Goal: Task Accomplishment & Management: Manage account settings

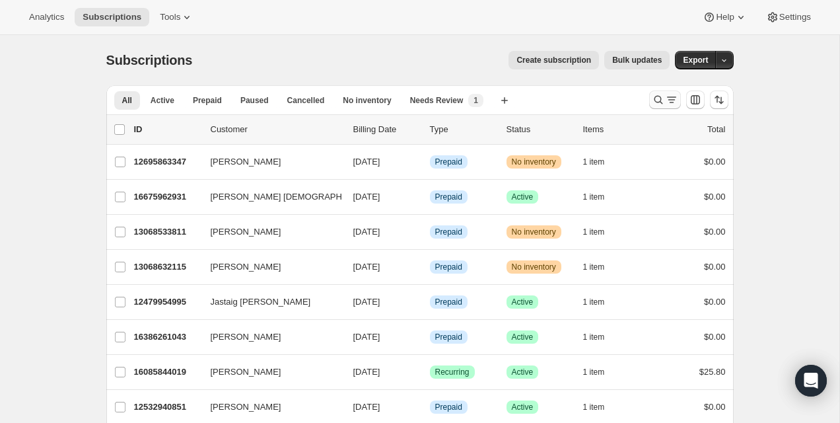
click at [652, 104] on icon "Search and filter results" at bounding box center [658, 99] width 13 height 13
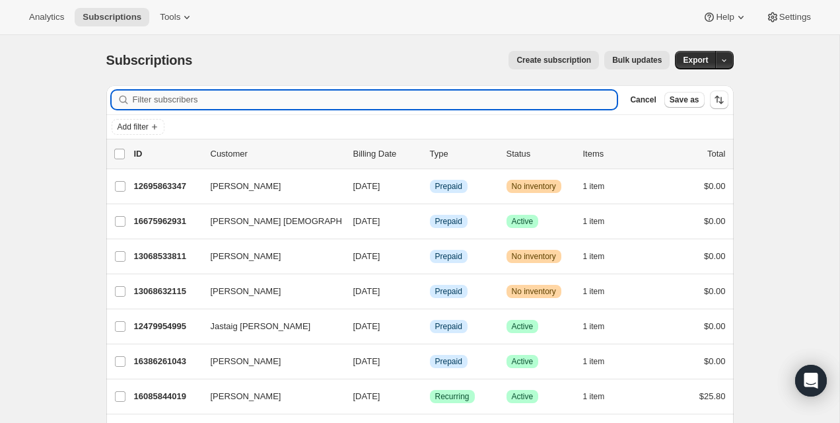
click at [580, 104] on input "Filter subscribers" at bounding box center [375, 99] width 485 height 18
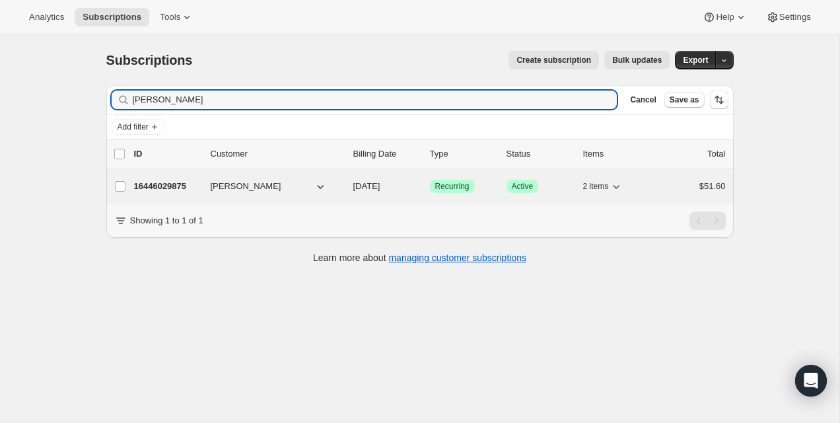
type input "Véronique Potvin"
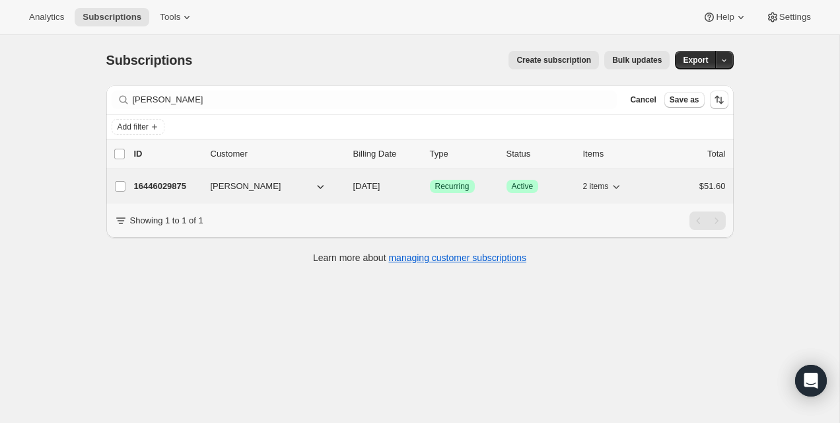
click at [165, 186] on p "16446029875" at bounding box center [167, 186] width 66 height 13
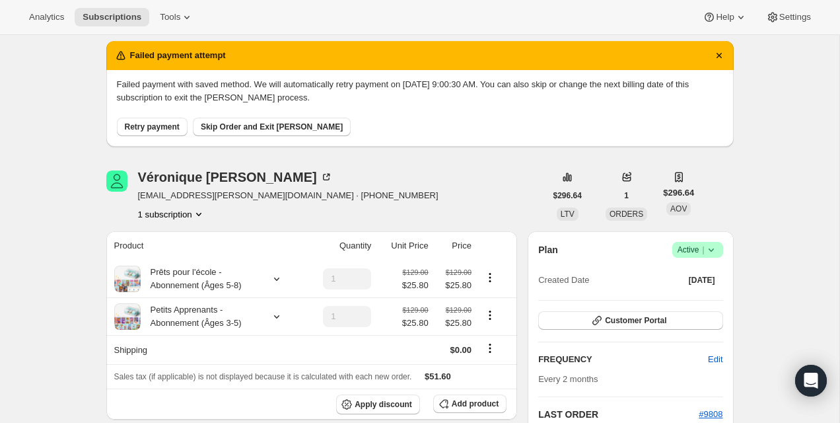
scroll to position [24, 0]
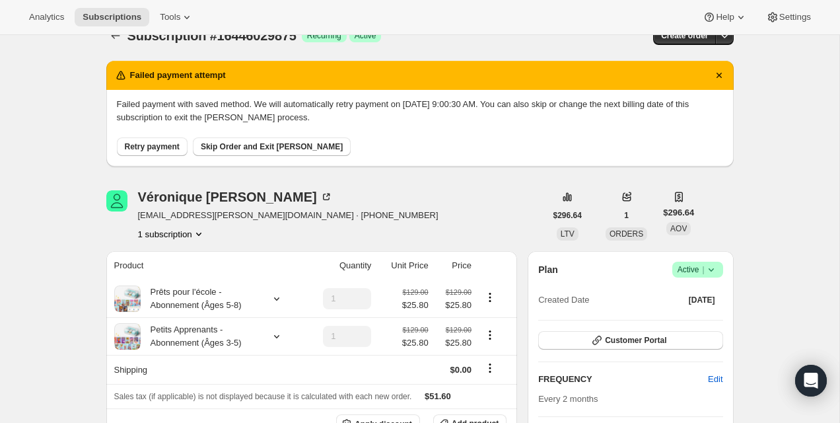
click at [145, 149] on span "Retry payment" at bounding box center [152, 146] width 55 height 11
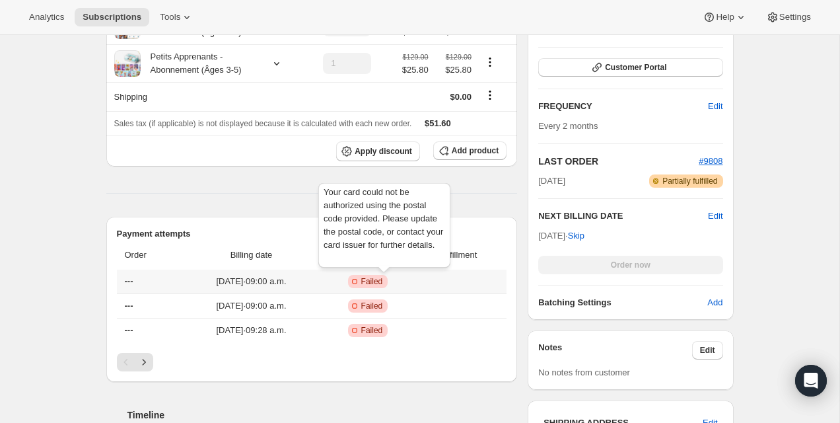
scroll to position [0, 0]
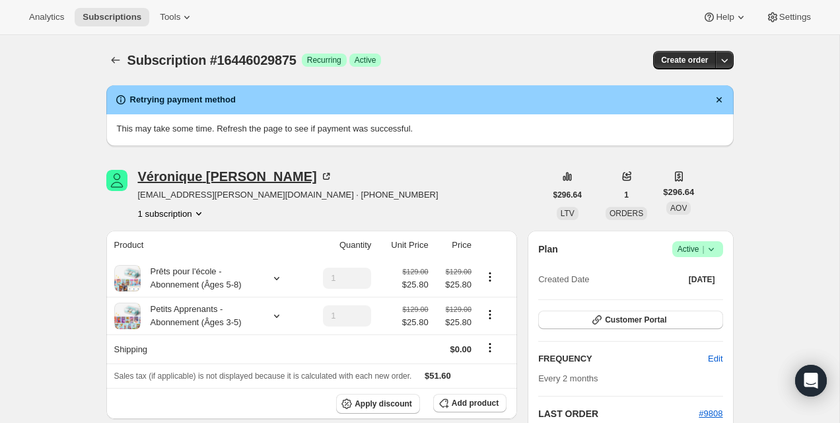
click at [320, 175] on icon at bounding box center [326, 176] width 13 height 13
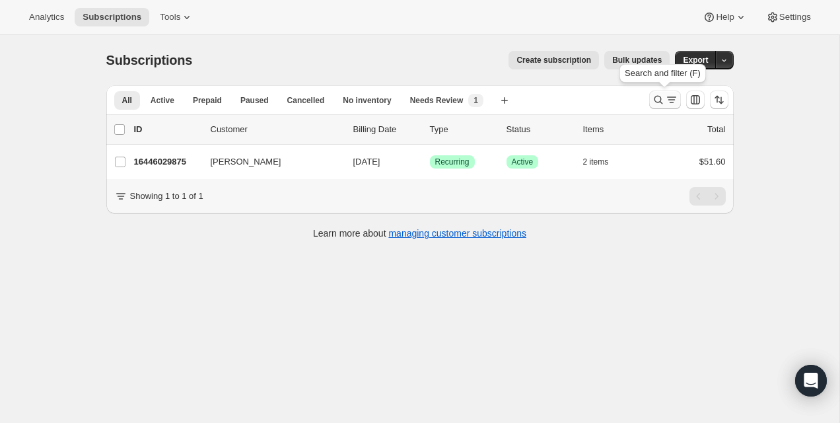
click at [663, 100] on icon "Search and filter results" at bounding box center [658, 99] width 13 height 13
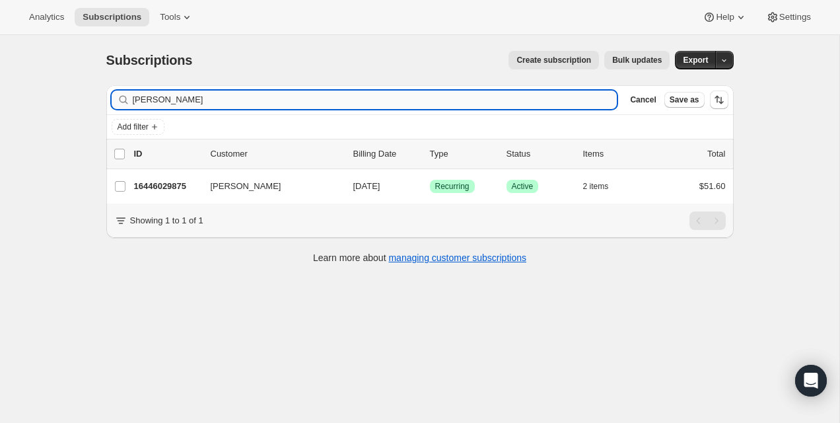
click at [486, 90] on input "Véronique Potvin" at bounding box center [375, 99] width 485 height 18
click at [486, 89] on div "Filter subscribers Véronique Potvin Clear Cancel Save as" at bounding box center [420, 99] width 628 height 29
click at [380, 106] on input "Véronique Potvin" at bounding box center [363, 99] width 461 height 18
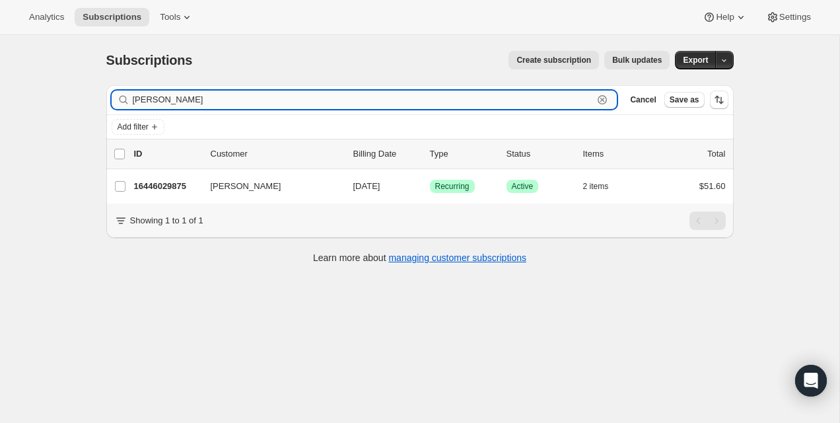
paste input "alex-deschenes@hotmail.com"
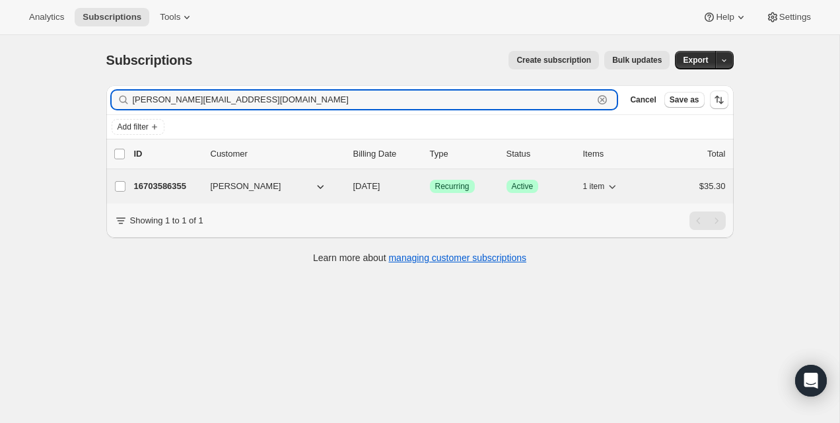
type input "alex-deschenes@hotmail.com"
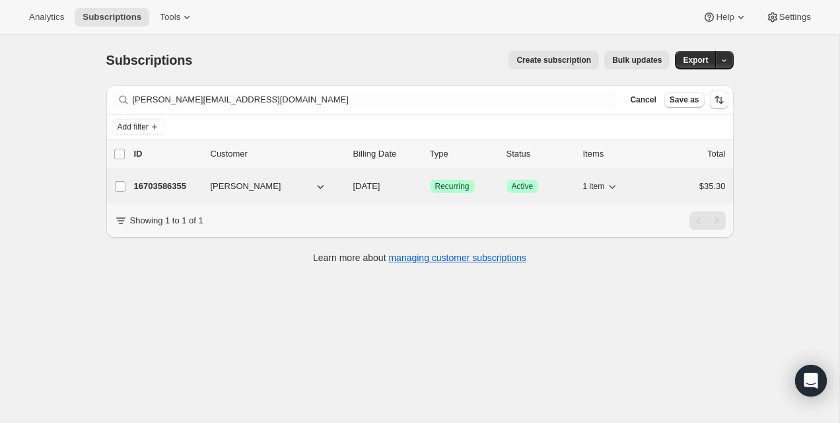
click at [182, 188] on p "16703586355" at bounding box center [167, 186] width 66 height 13
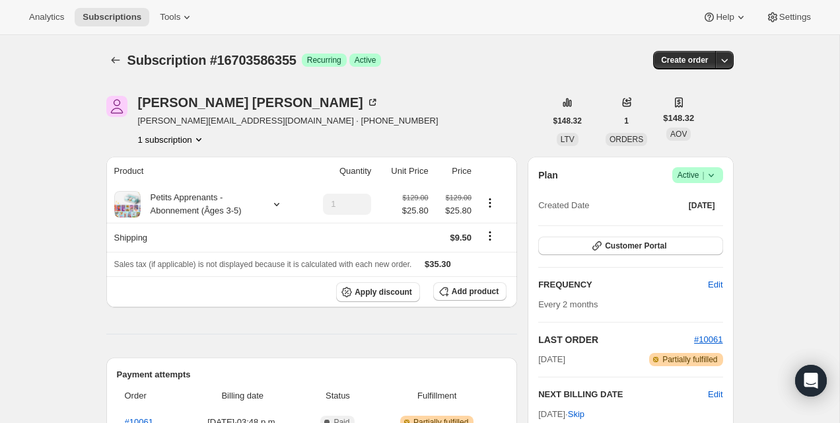
click at [707, 170] on icon at bounding box center [711, 174] width 13 height 13
click at [688, 201] on span "Pause subscription" at bounding box center [693, 201] width 73 height 10
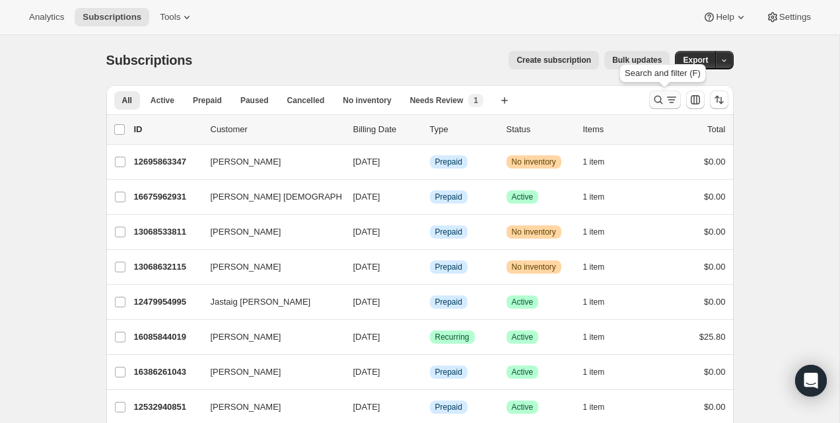
click at [676, 96] on icon "Search and filter results" at bounding box center [671, 99] width 13 height 13
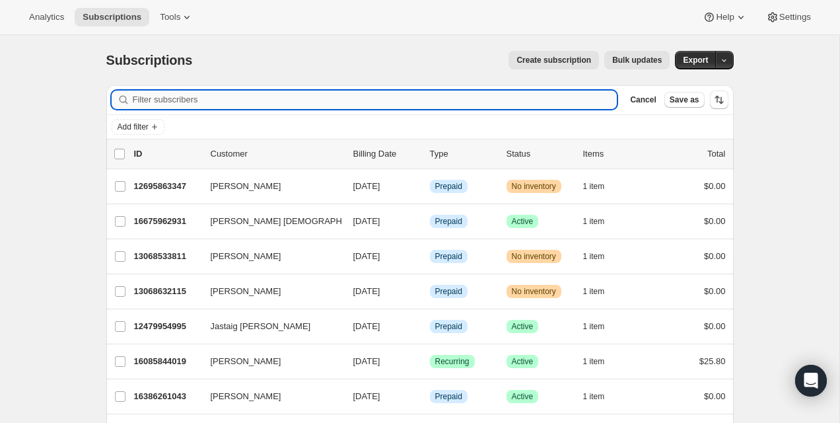
click at [478, 105] on input "Filter subscribers" at bounding box center [375, 99] width 485 height 18
click at [484, 100] on input "Filter subscribers" at bounding box center [375, 99] width 485 height 18
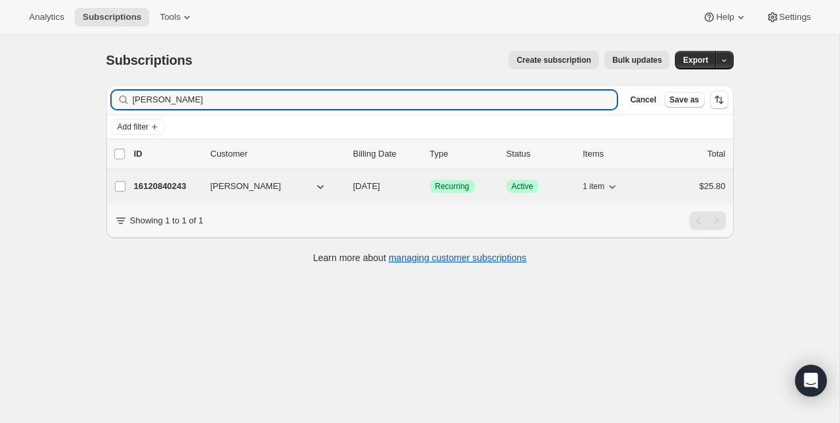
type input "[PERSON_NAME]"
click at [141, 189] on p "16120840243" at bounding box center [167, 186] width 66 height 13
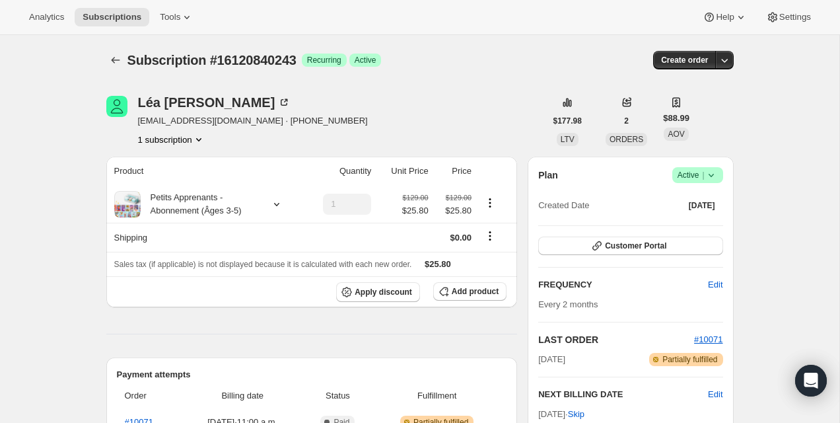
click at [710, 182] on span "Success Active |" at bounding box center [697, 175] width 51 height 16
click at [694, 203] on span "Pause subscription" at bounding box center [693, 201] width 73 height 10
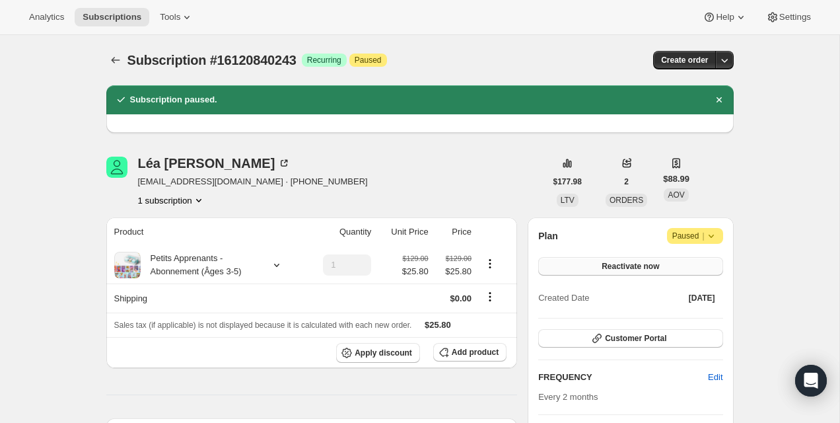
click at [706, 264] on button "Reactivate now" at bounding box center [630, 266] width 184 height 18
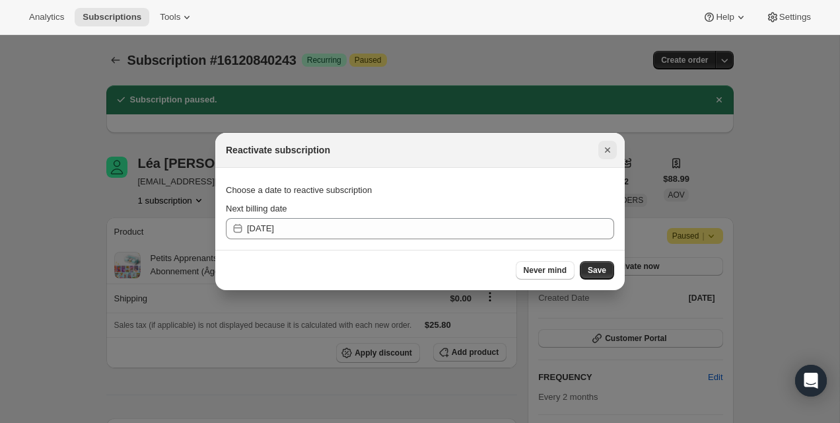
click at [608, 152] on icon "Close" at bounding box center [607, 149] width 13 height 13
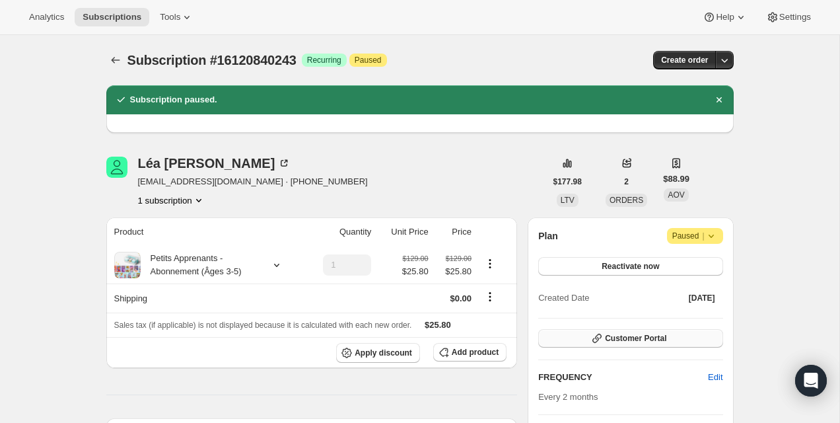
click at [620, 334] on span "Customer Portal" at bounding box center [635, 338] width 61 height 11
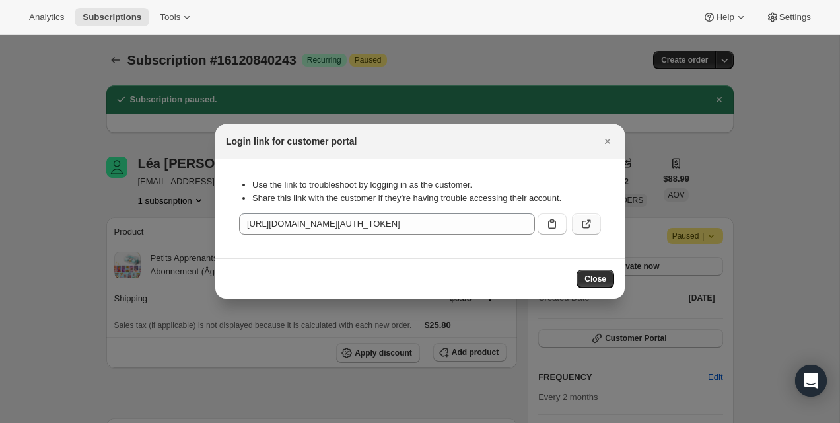
click at [586, 217] on button ":rf8:" at bounding box center [586, 223] width 29 height 21
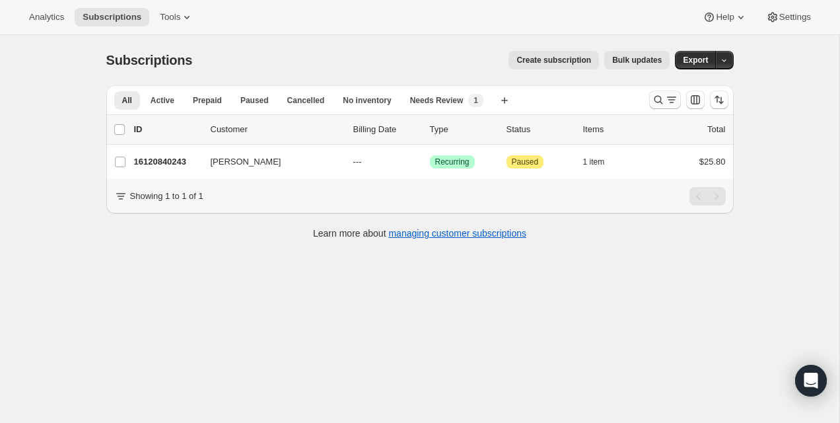
click at [668, 108] on button "Search and filter results" at bounding box center [665, 99] width 32 height 18
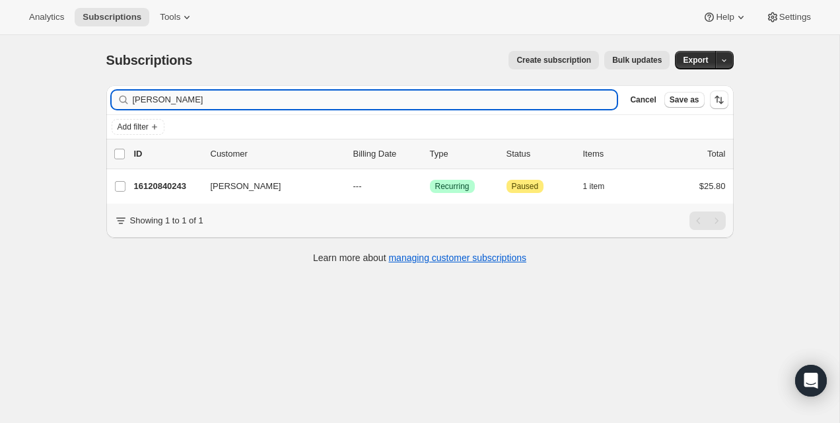
click at [569, 103] on input "[PERSON_NAME]" at bounding box center [375, 99] width 485 height 18
click at [569, 103] on input "Léa [EMAIL_ADDRESS][DOMAIN_NAME]" at bounding box center [375, 99] width 485 height 18
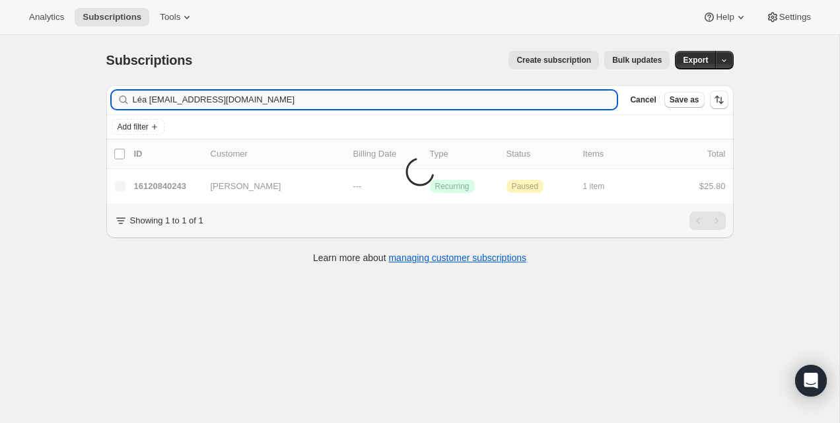
click at [569, 103] on input "Léa [EMAIL_ADDRESS][DOMAIN_NAME]" at bounding box center [375, 99] width 485 height 18
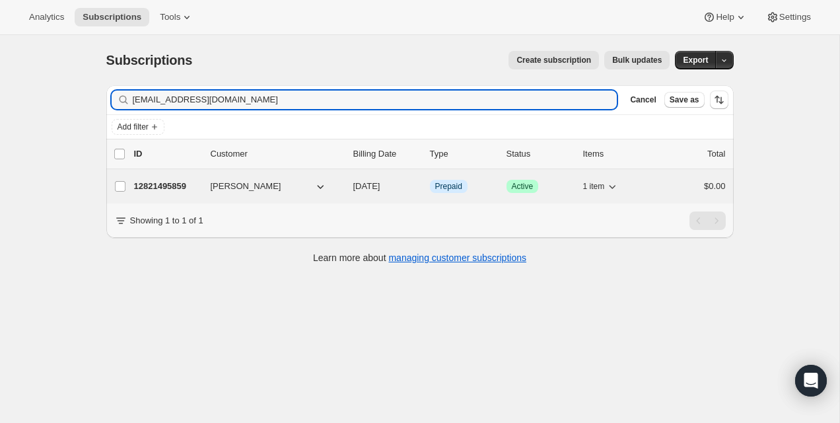
type input "[EMAIL_ADDRESS][DOMAIN_NAME]"
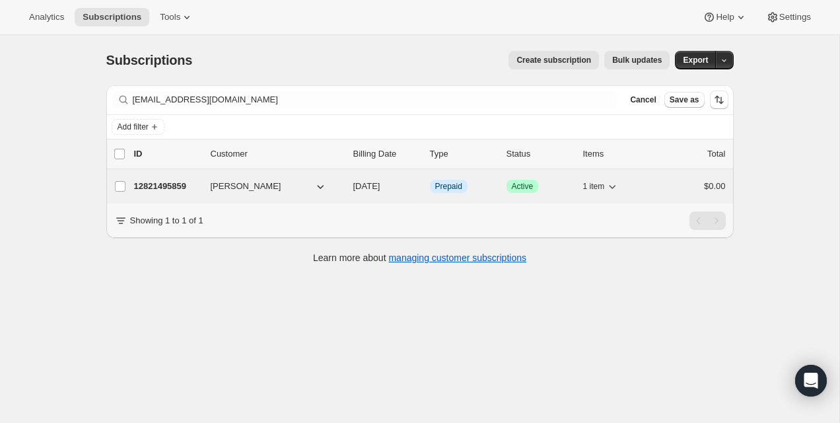
click at [172, 182] on p "12821495859" at bounding box center [167, 186] width 66 height 13
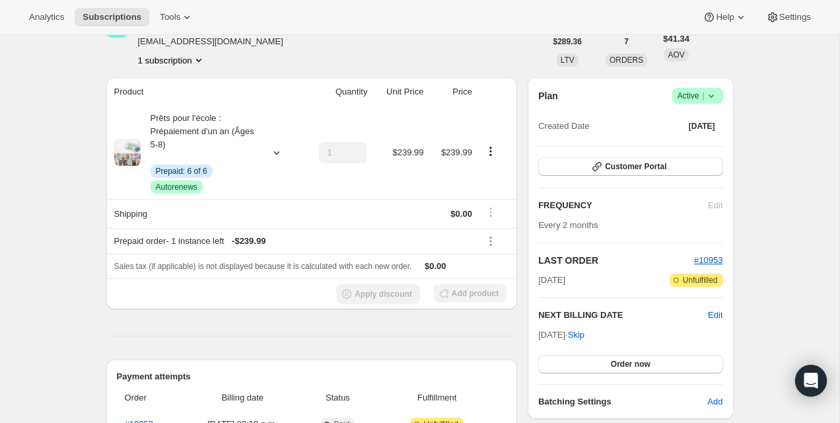
scroll to position [80, 0]
click at [622, 171] on button "Customer Portal" at bounding box center [630, 166] width 184 height 18
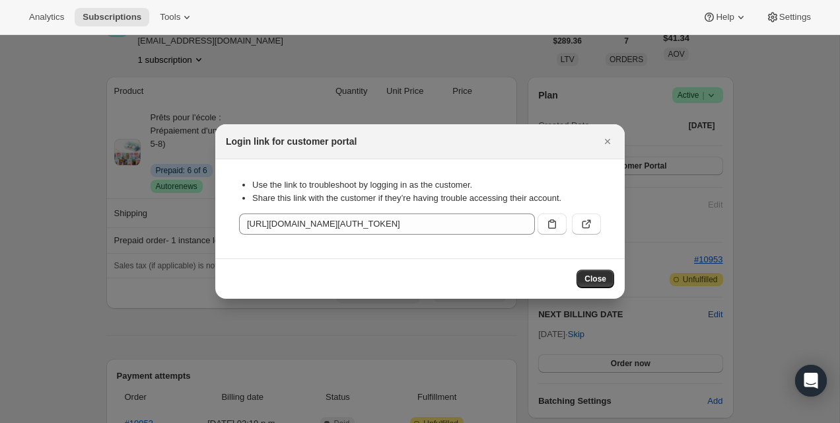
click at [589, 223] on icon ":rjn:" at bounding box center [586, 223] width 13 height 13
click at [605, 137] on icon "Close" at bounding box center [607, 139] width 13 height 13
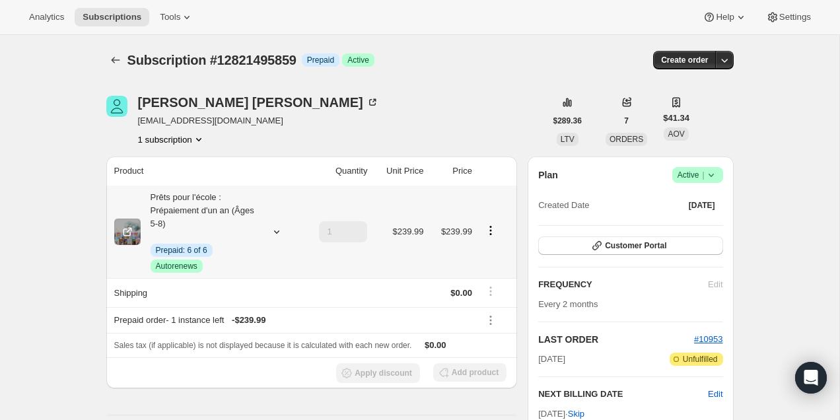
click at [489, 226] on icon "Product actions" at bounding box center [490, 230] width 13 height 13
click at [495, 256] on span "Disable Autorenew" at bounding box center [489, 256] width 71 height 10
